Goal: Task Accomplishment & Management: Complete application form

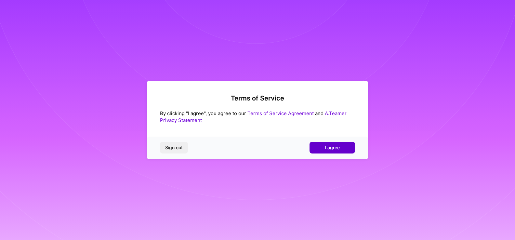
click at [343, 150] on button "I agree" at bounding box center [333, 148] width 46 height 12
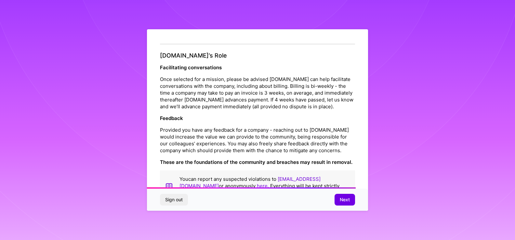
scroll to position [714, 0]
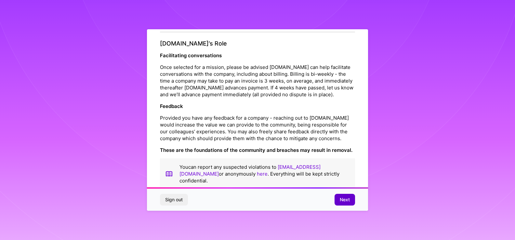
click at [348, 201] on span "Next" at bounding box center [345, 200] width 10 height 7
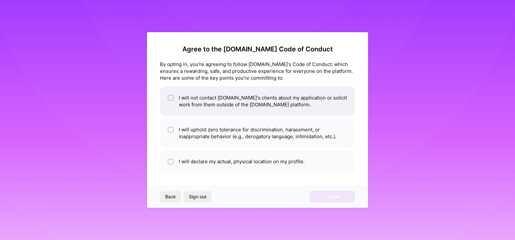
click at [248, 104] on li "I will not contact [DOMAIN_NAME]'s clients about my application or solicit work…" at bounding box center [257, 101] width 195 height 29
checkbox input "true"
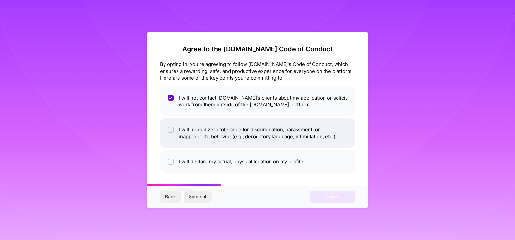
click at [244, 136] on li "I will uphold zero tolerance for discrimination, harassment, or inappropriate b…" at bounding box center [257, 132] width 195 height 29
checkbox input "true"
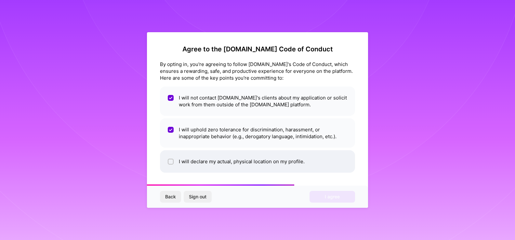
click at [246, 163] on li "I will declare my actual, physical location on my profile." at bounding box center [257, 161] width 195 height 22
checkbox input "true"
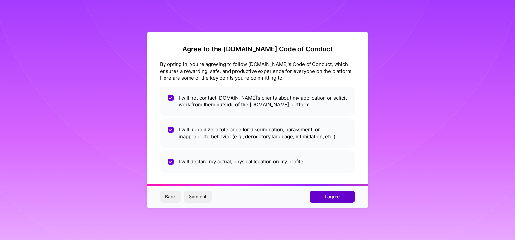
click at [331, 194] on span "I agree" at bounding box center [332, 197] width 15 height 7
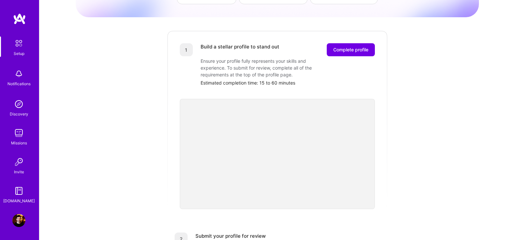
scroll to position [70, 0]
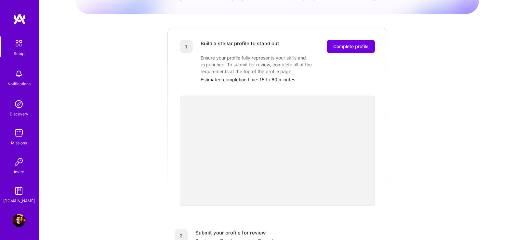
click at [22, 133] on img at bounding box center [18, 133] width 13 height 13
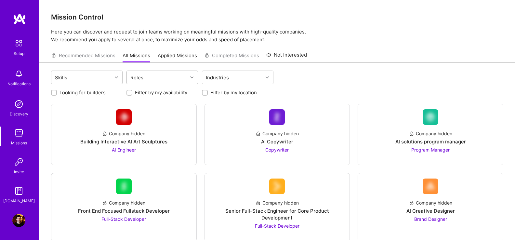
click at [170, 78] on div "Roles" at bounding box center [157, 77] width 61 height 13
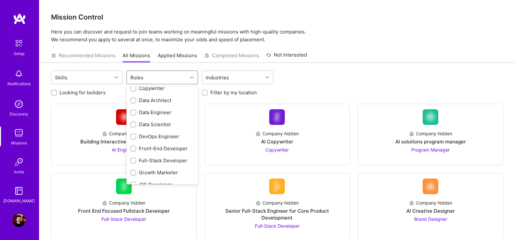
scroll to position [100, 0]
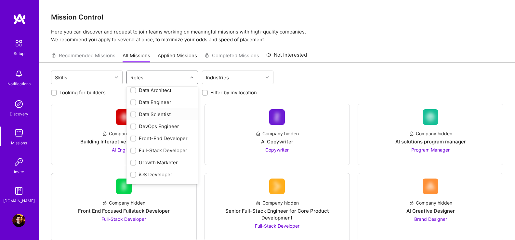
click at [133, 115] on input "checkbox" at bounding box center [134, 115] width 5 height 5
checkbox input "true"
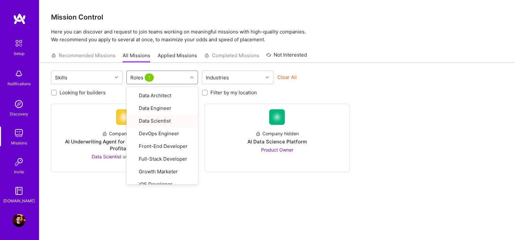
click at [384, 79] on div "Skills option Data Scientist, selected. option Data Scientist focused, 11 of 28…" at bounding box center [277, 78] width 453 height 15
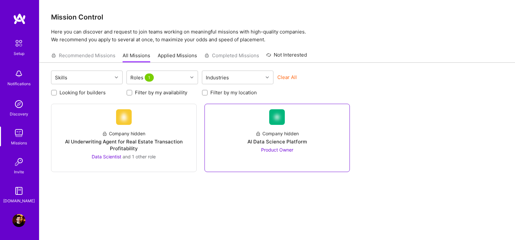
click at [280, 151] on span "Product Owner" at bounding box center [277, 150] width 32 height 6
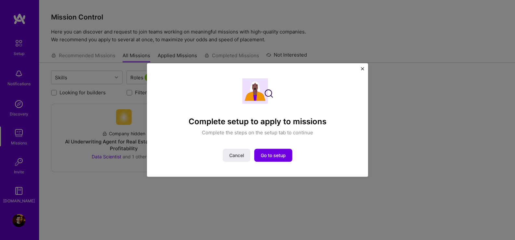
click at [362, 68] on img "Close" at bounding box center [362, 68] width 3 height 3
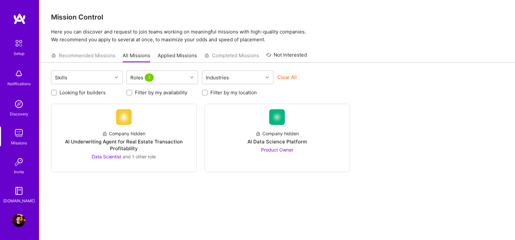
click at [14, 48] on img at bounding box center [19, 43] width 14 height 14
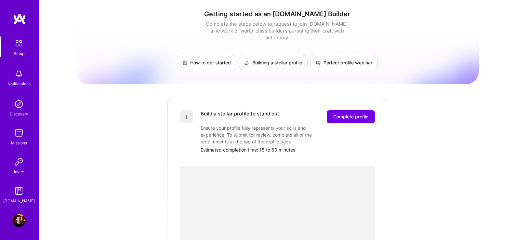
click at [22, 19] on img at bounding box center [19, 19] width 13 height 12
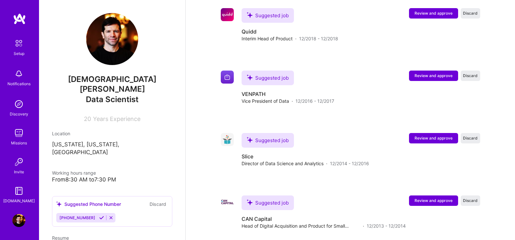
scroll to position [229, 0]
